Goal: Task Accomplishment & Management: Use online tool/utility

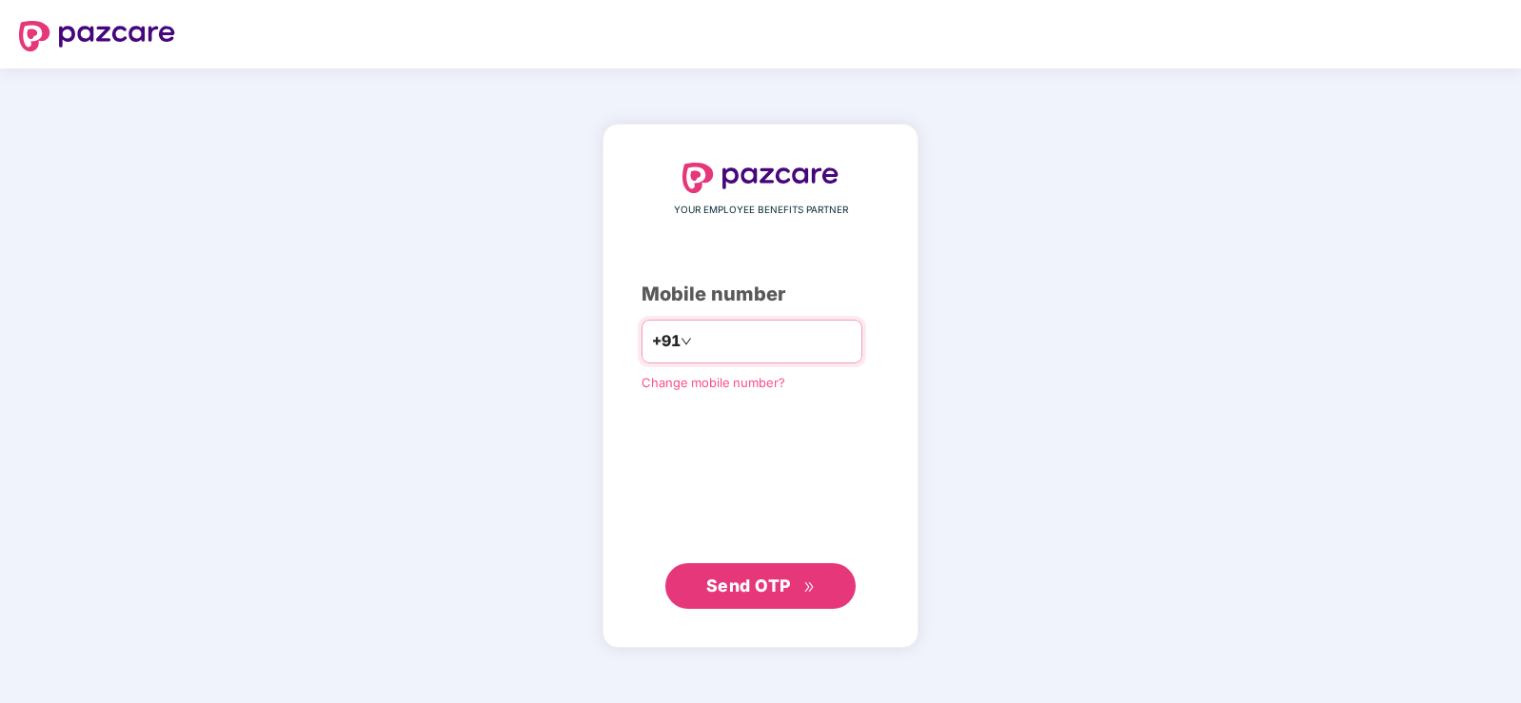
type input "**********"
click at [751, 603] on button "Send OTP" at bounding box center [760, 586] width 190 height 46
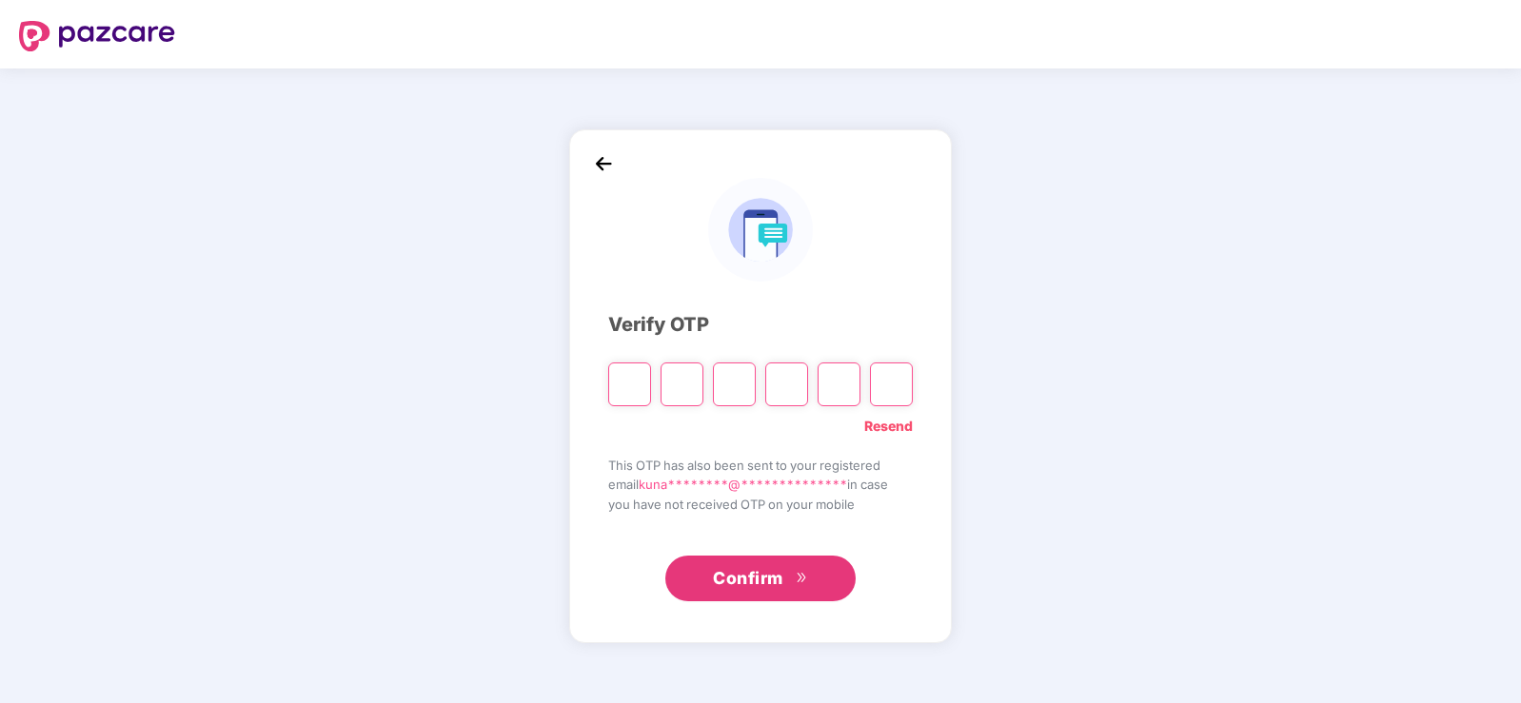
type input "*"
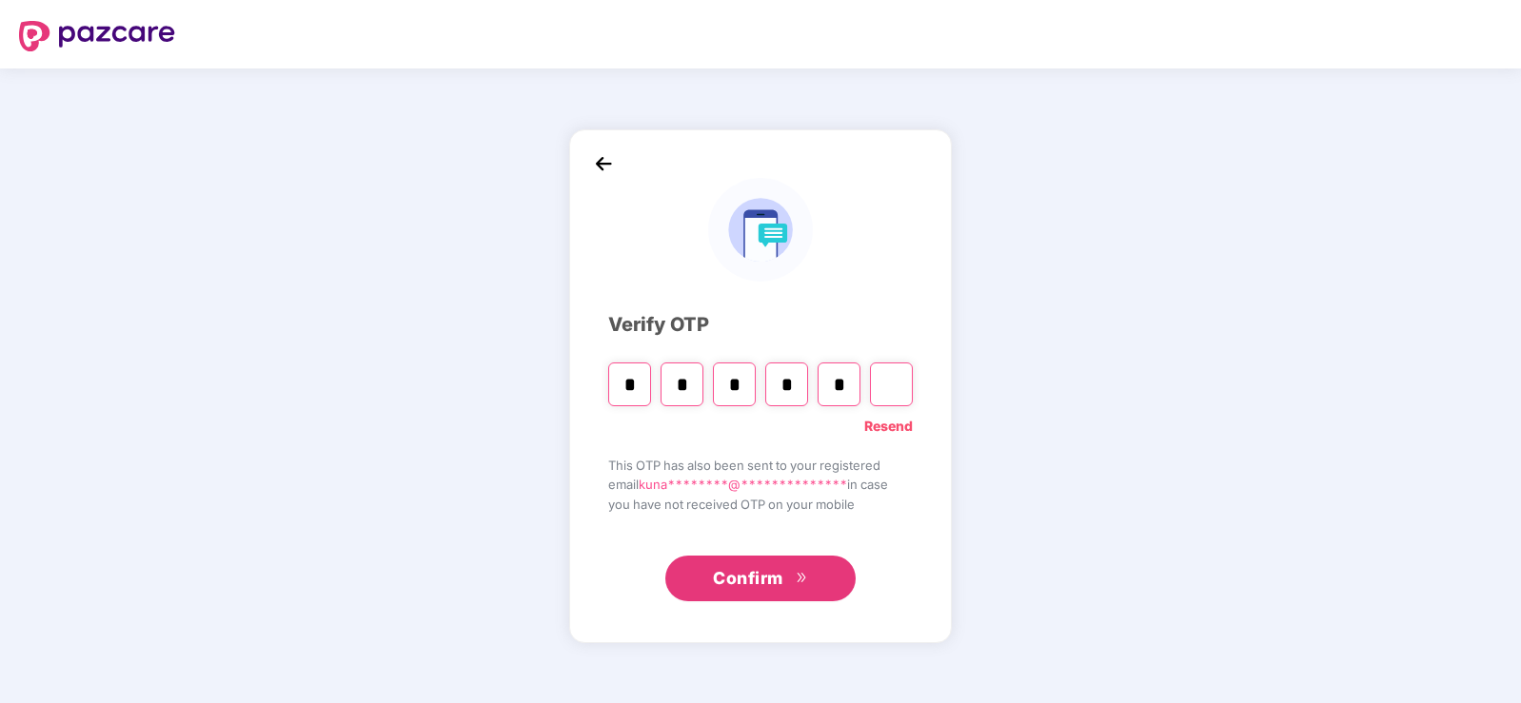
type input "*"
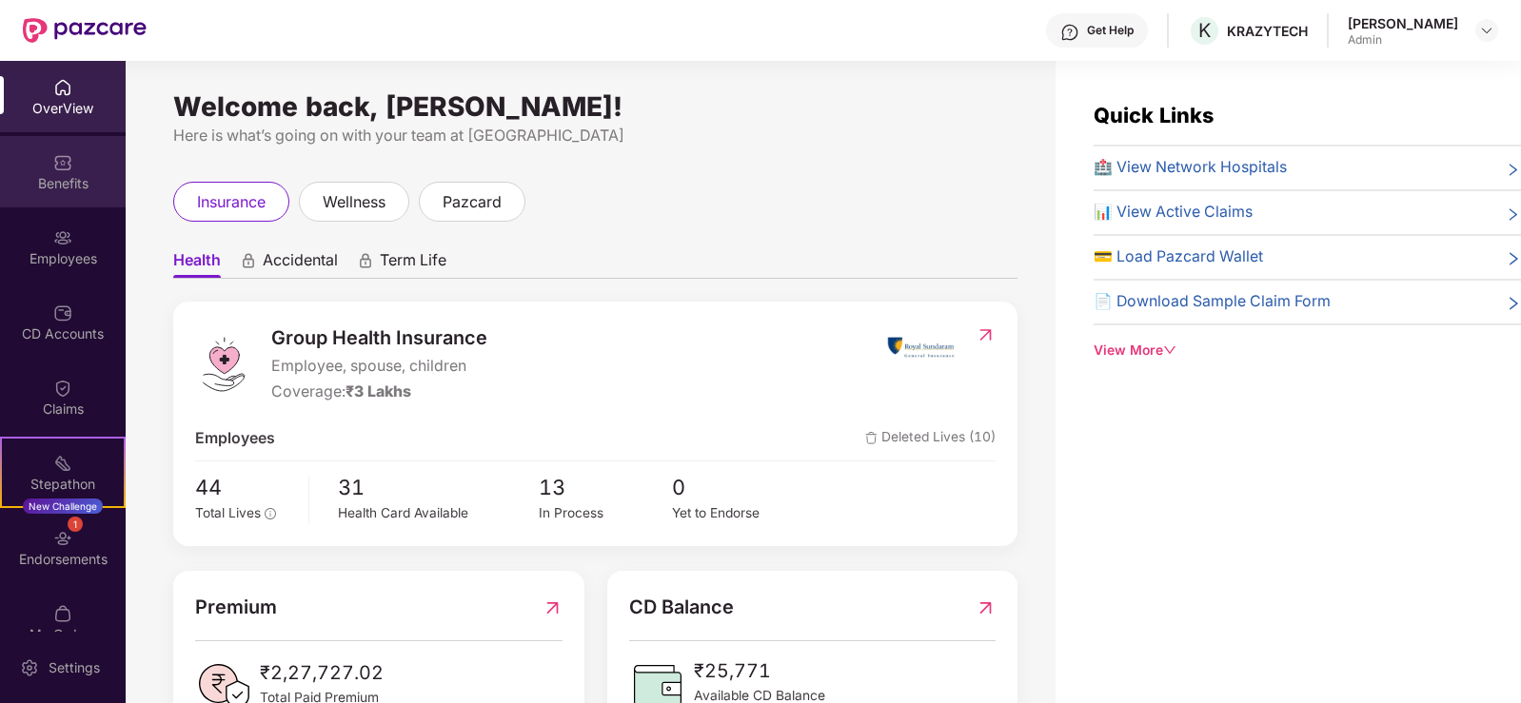
click at [74, 182] on div "Benefits" at bounding box center [63, 183] width 126 height 19
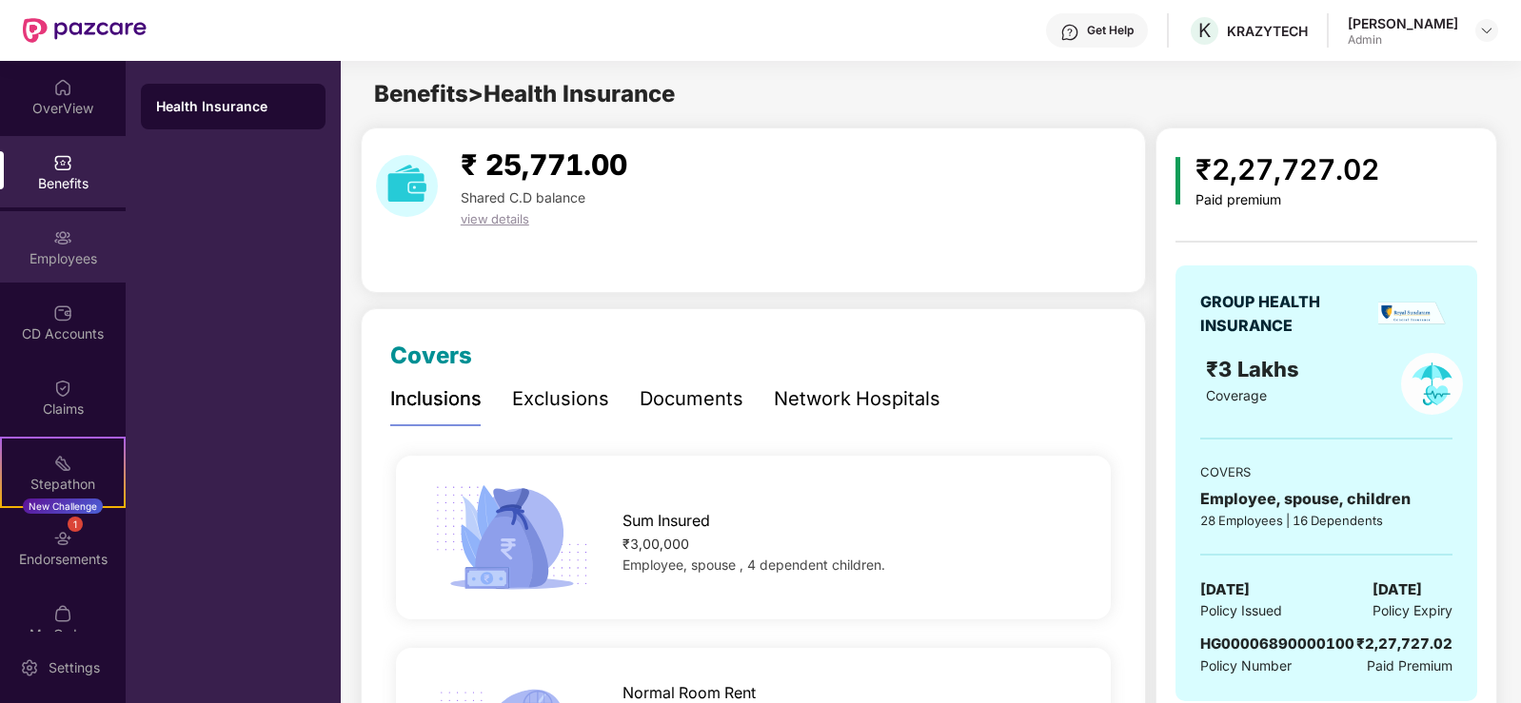
click at [71, 271] on div "Employees" at bounding box center [63, 246] width 126 height 71
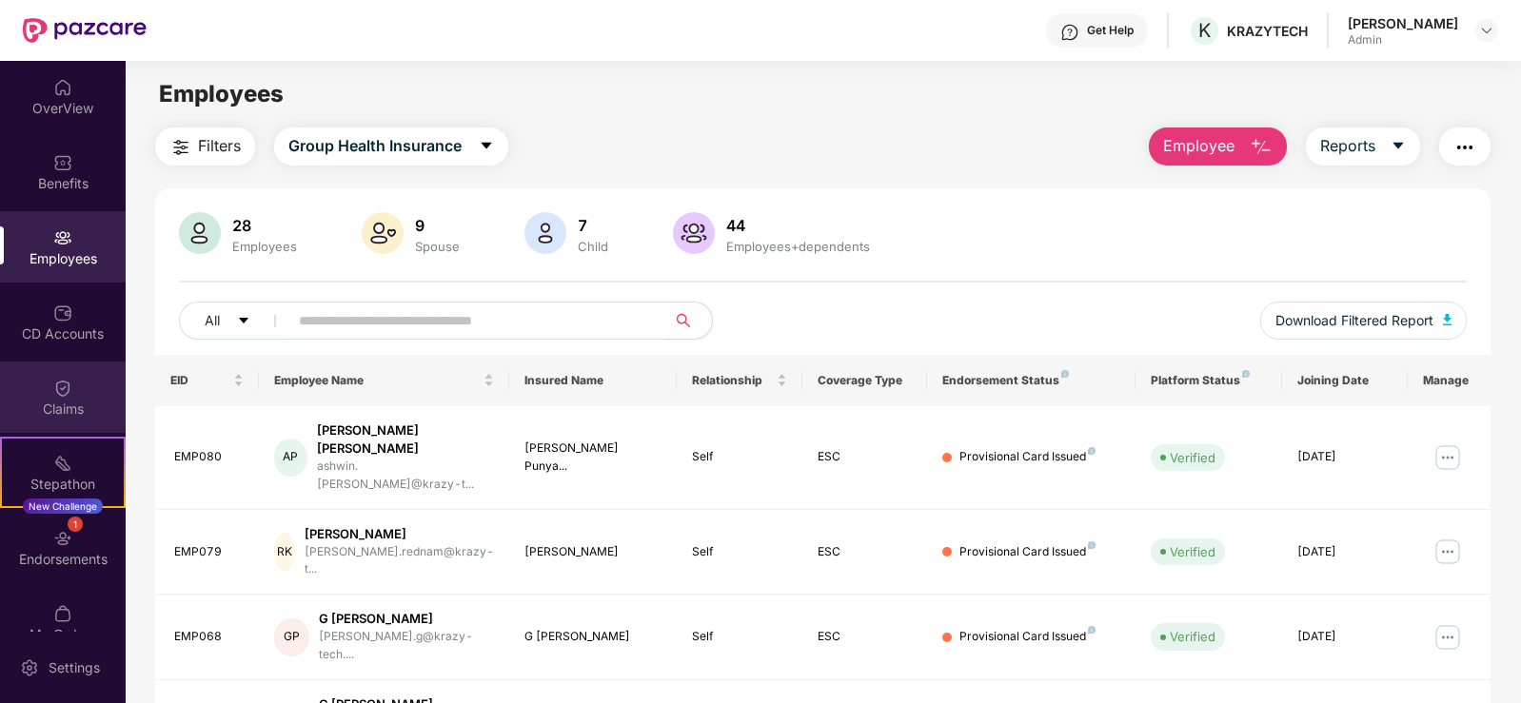
click at [37, 423] on div "Claims" at bounding box center [63, 397] width 126 height 71
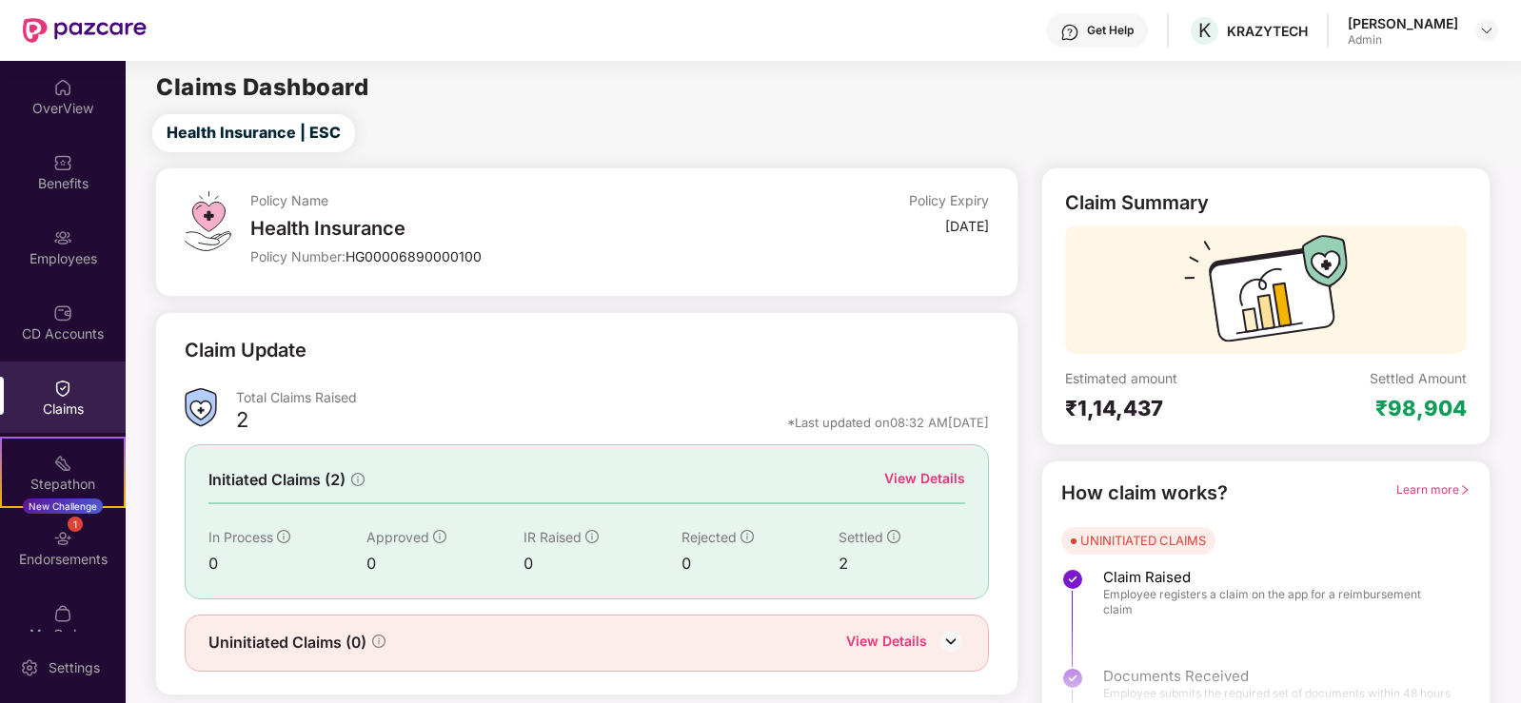
click at [55, 336] on div "CD Accounts" at bounding box center [63, 334] width 126 height 19
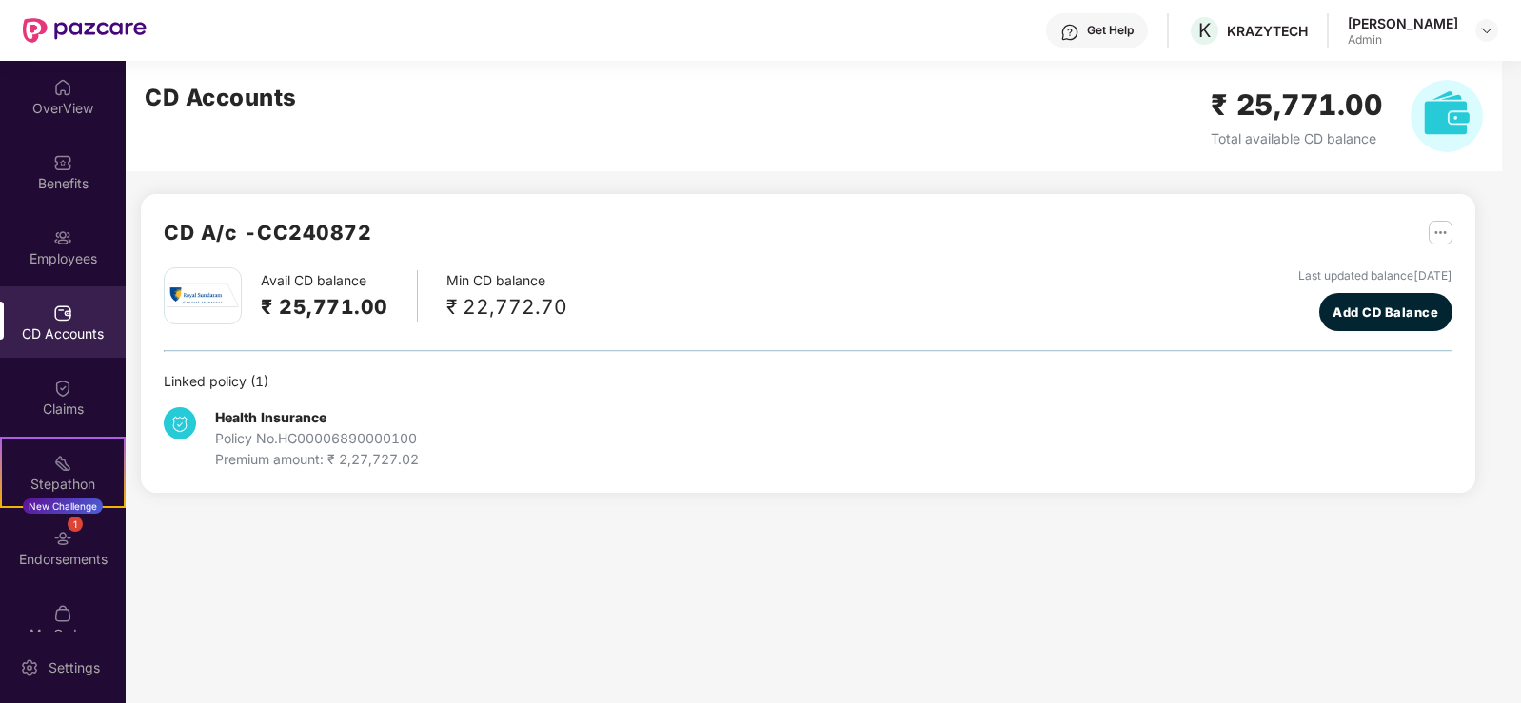
click at [60, 291] on div "CD Accounts" at bounding box center [63, 322] width 126 height 71
click at [55, 312] on img at bounding box center [62, 313] width 19 height 19
click at [58, 270] on div "Employees" at bounding box center [63, 246] width 126 height 71
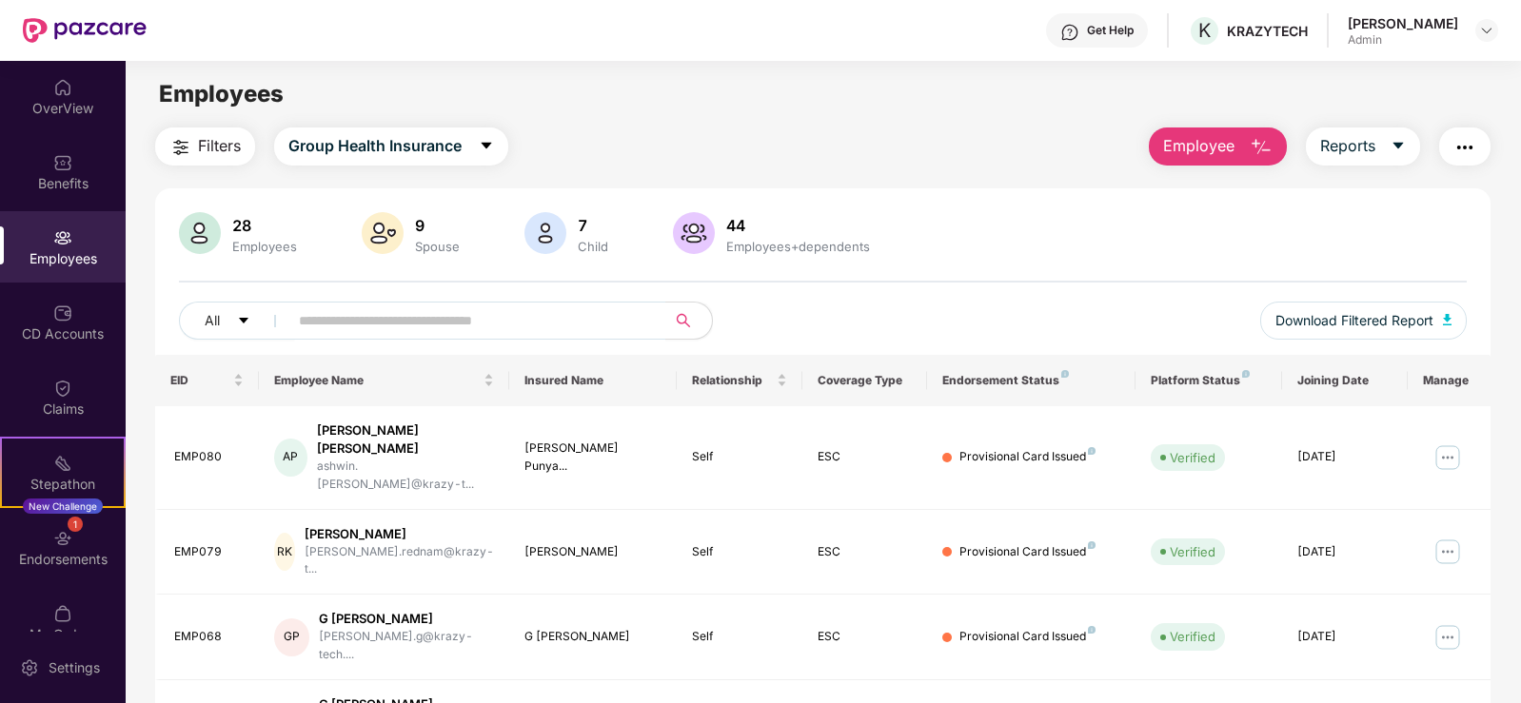
click at [64, 248] on div "Employees" at bounding box center [63, 246] width 126 height 71
click at [42, 149] on div "Benefits" at bounding box center [63, 171] width 126 height 71
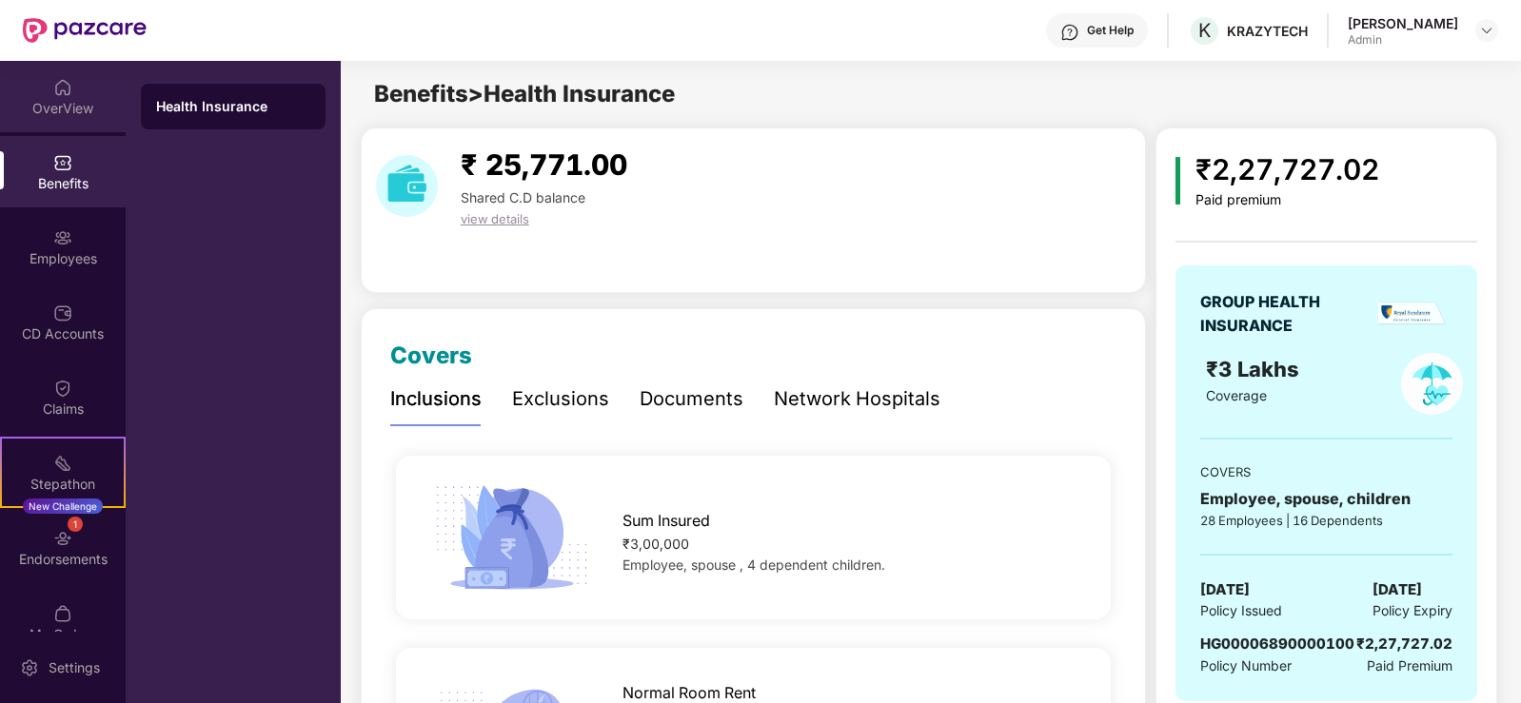
click at [74, 115] on div "OverView" at bounding box center [63, 108] width 126 height 19
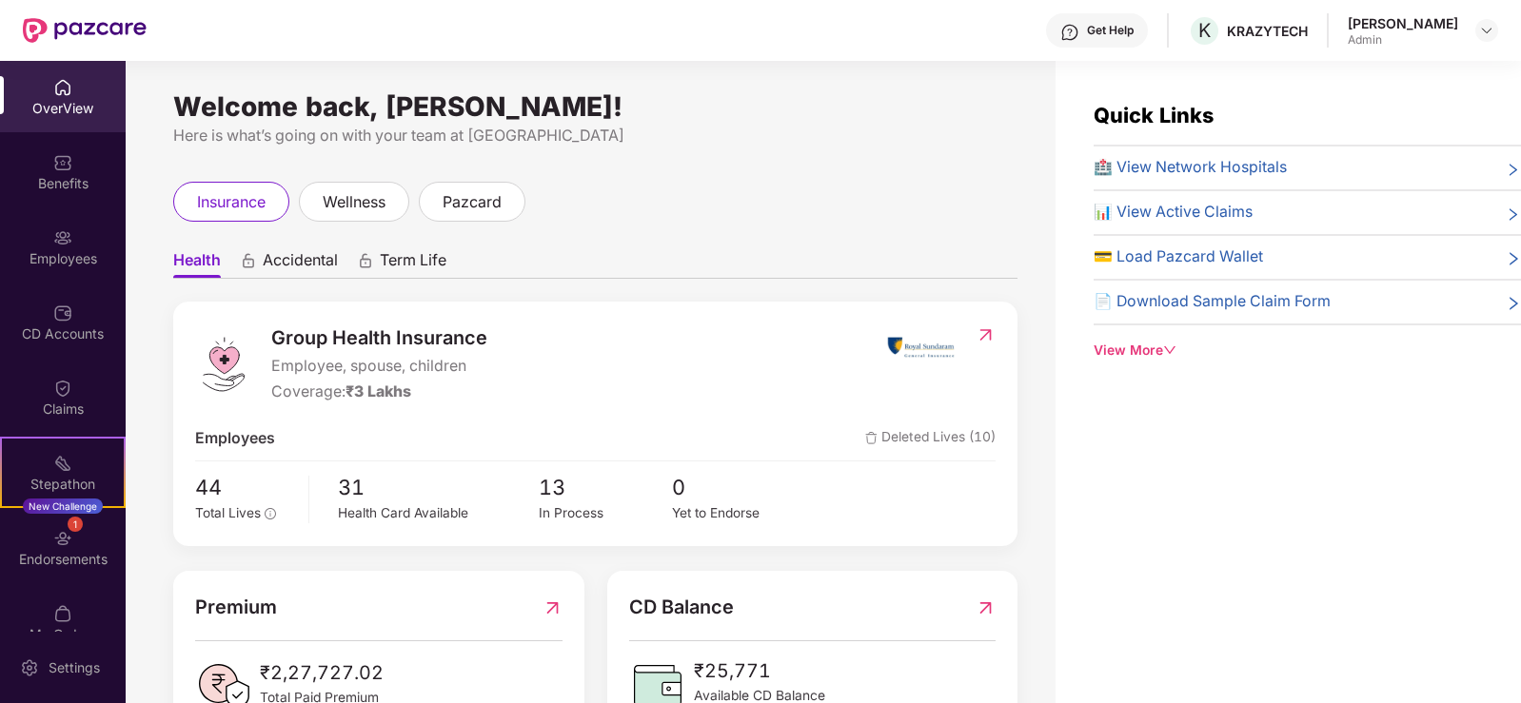
click at [1192, 260] on span "💳 Load Pazcard Wallet" at bounding box center [1178, 258] width 169 height 24
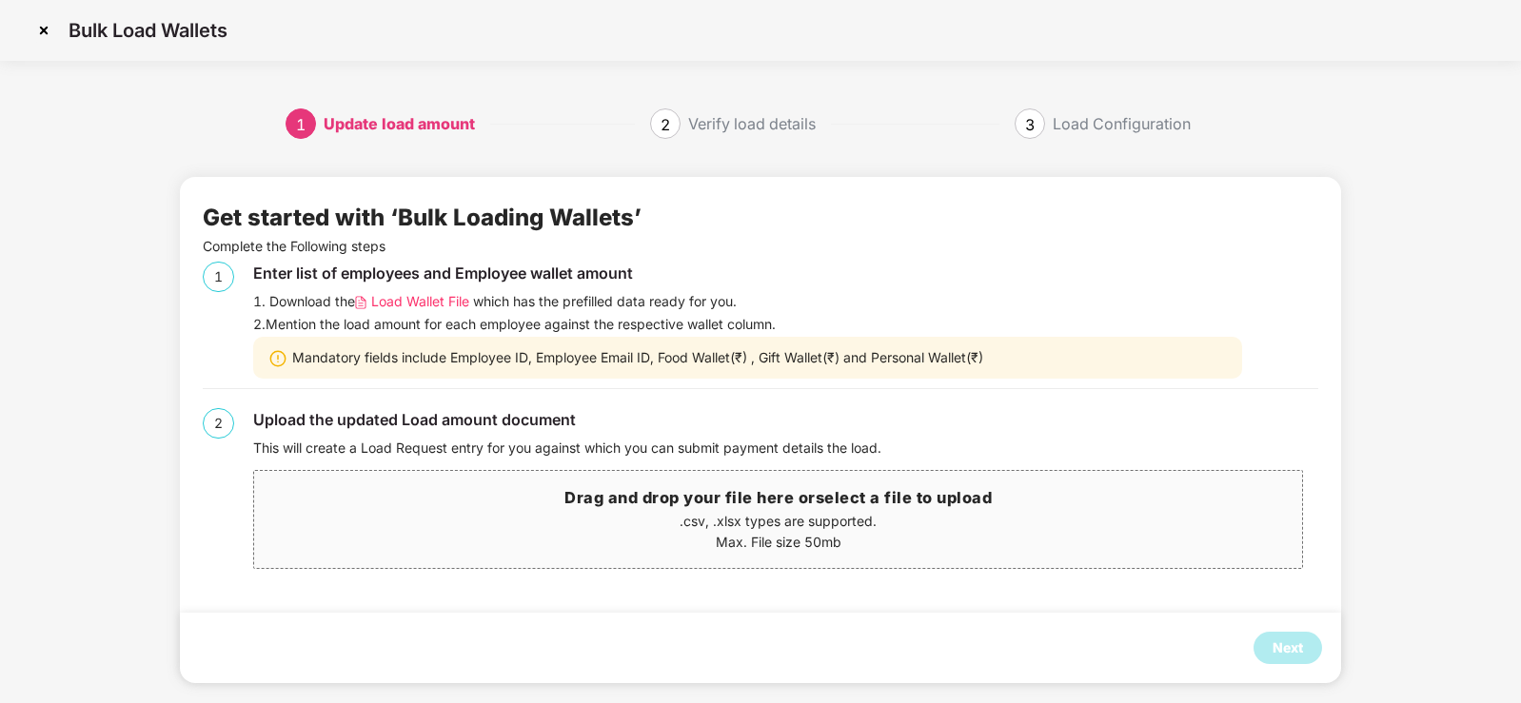
click at [425, 301] on span "Load Wallet File" at bounding box center [420, 301] width 98 height 21
click at [748, 512] on p ".csv, .xlsx types are supported." at bounding box center [778, 521] width 1049 height 21
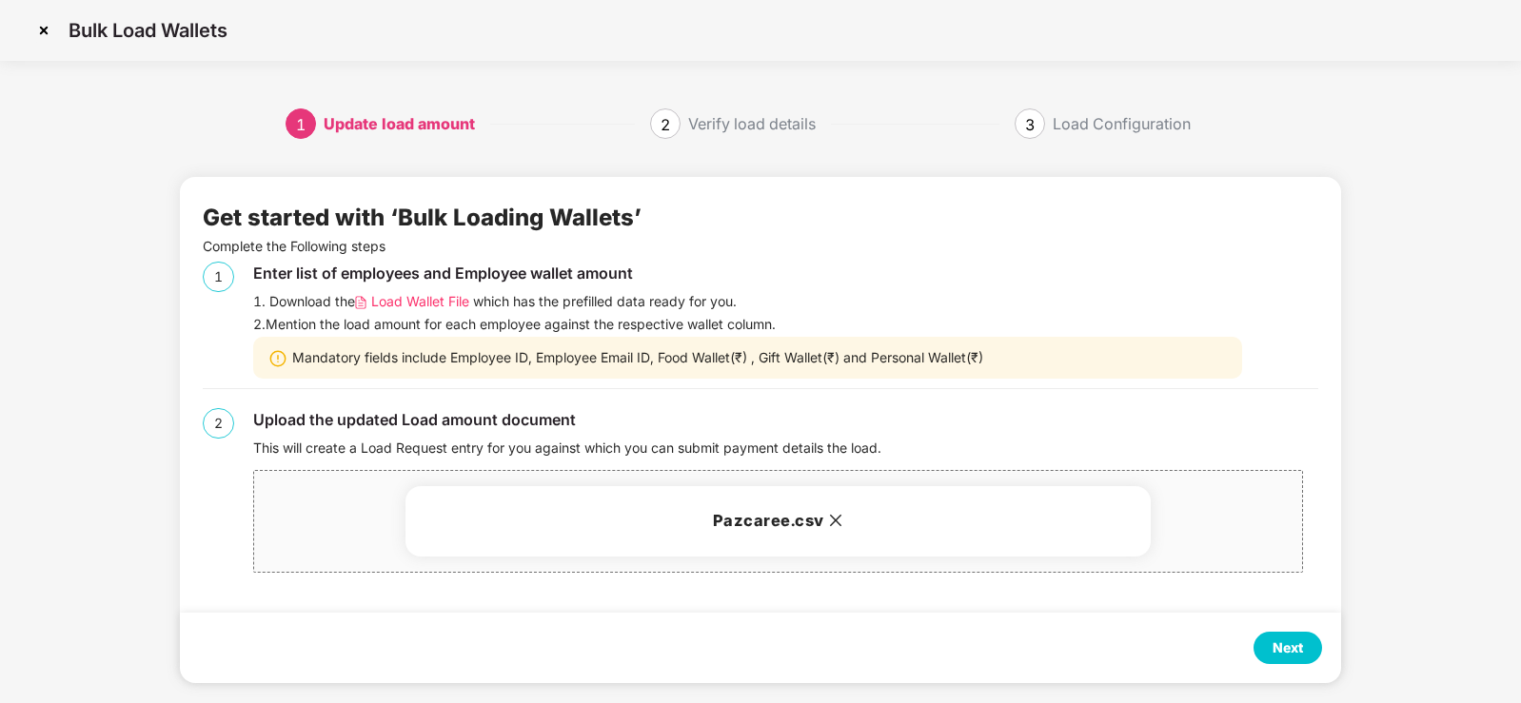
click at [1284, 644] on div "Next" at bounding box center [1288, 648] width 30 height 21
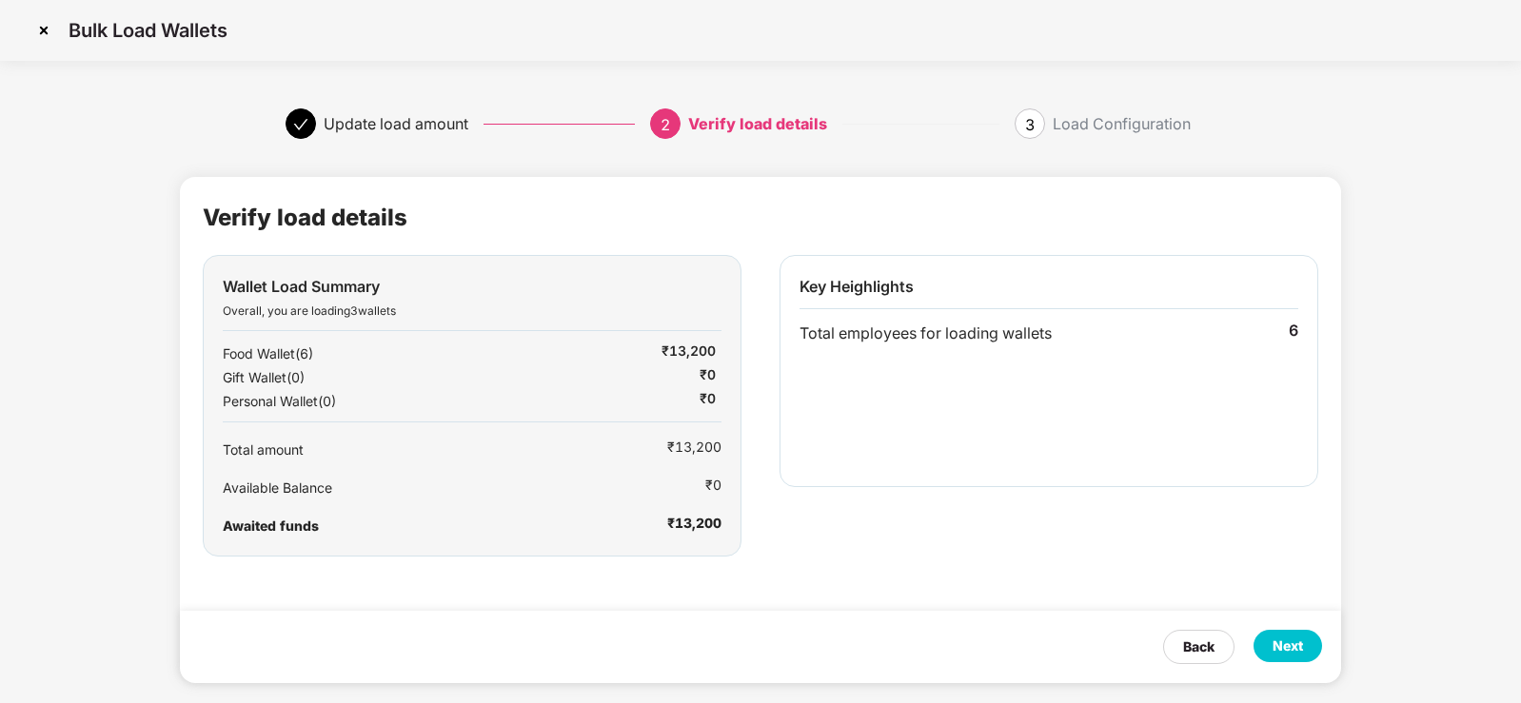
click at [1284, 644] on div "Next" at bounding box center [1288, 646] width 30 height 21
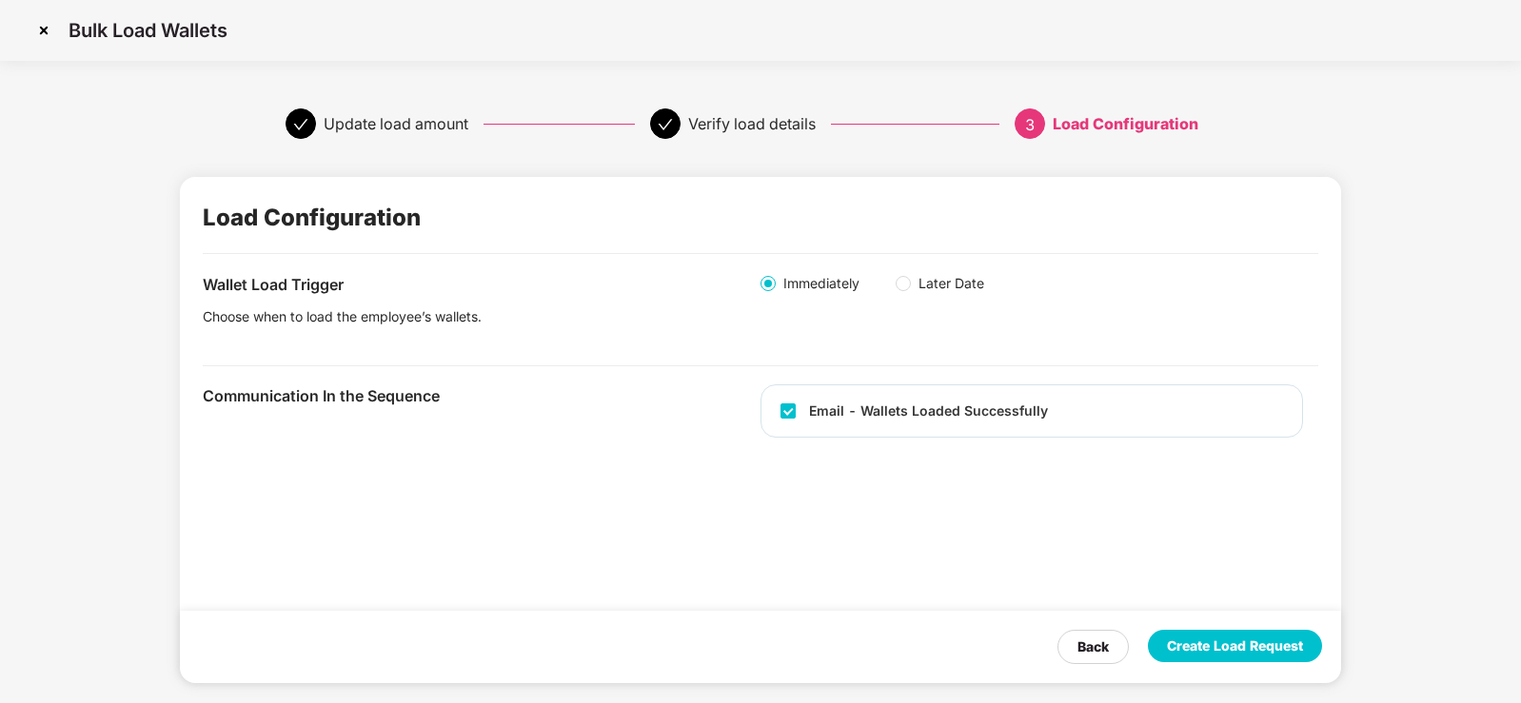
click at [1280, 644] on div "Create Load Request" at bounding box center [1235, 646] width 136 height 21
